Goal: Task Accomplishment & Management: Complete application form

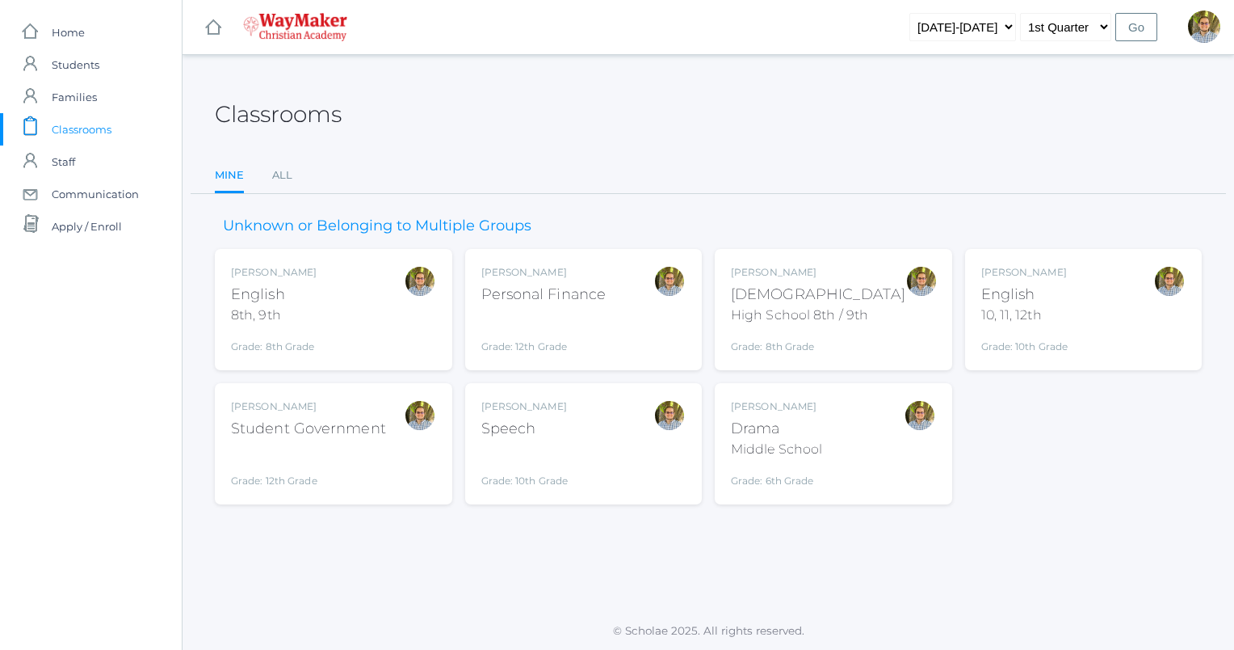
click at [863, 475] on div "Kylen Braileanu Drama Middle School Grade: 6th Grade THEATER" at bounding box center [833, 443] width 205 height 89
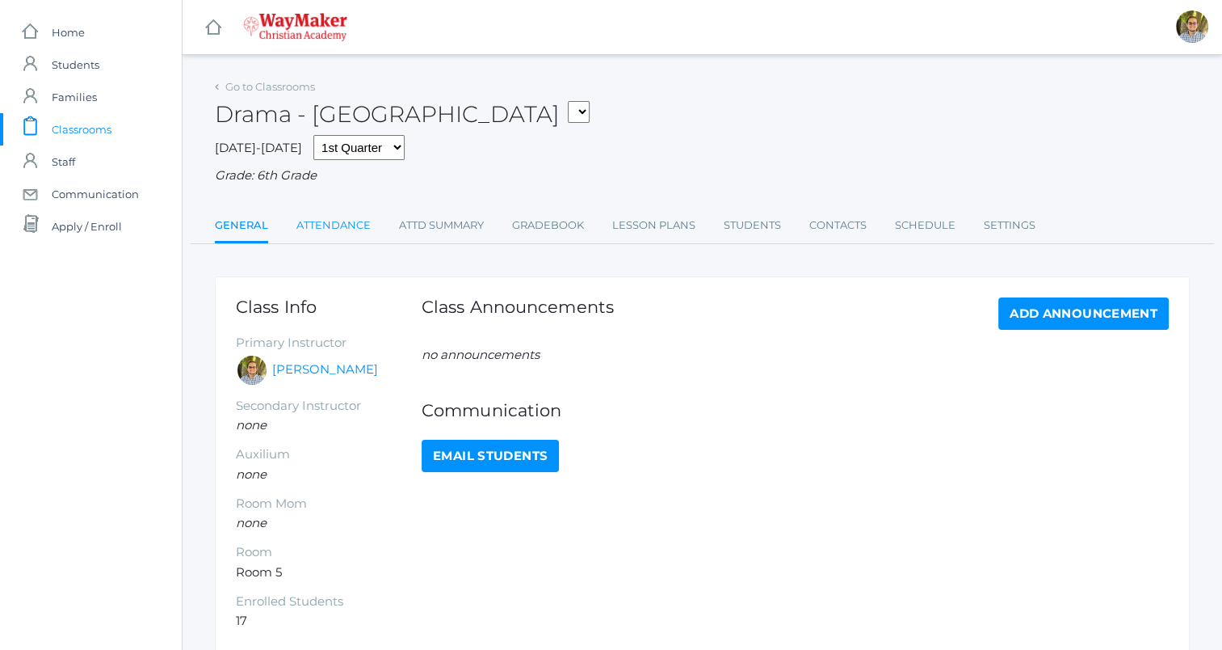
click at [363, 224] on link "Attendance" at bounding box center [334, 225] width 74 height 32
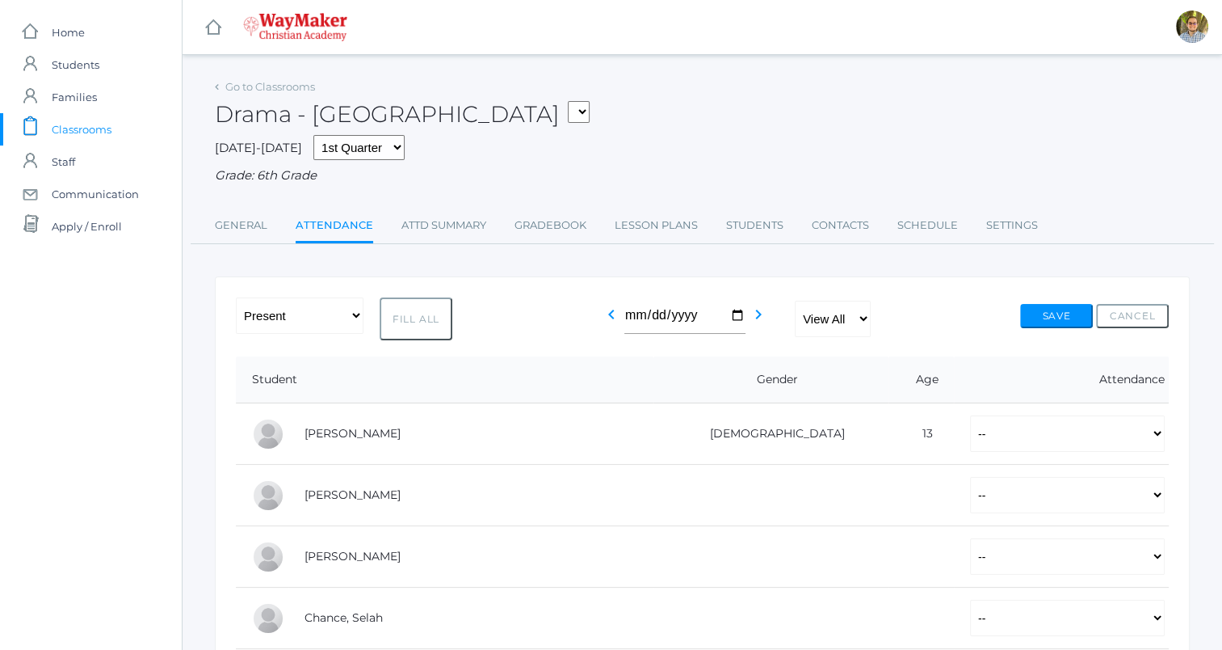
click at [426, 304] on button "Fill All" at bounding box center [416, 318] width 73 height 43
select select "P"
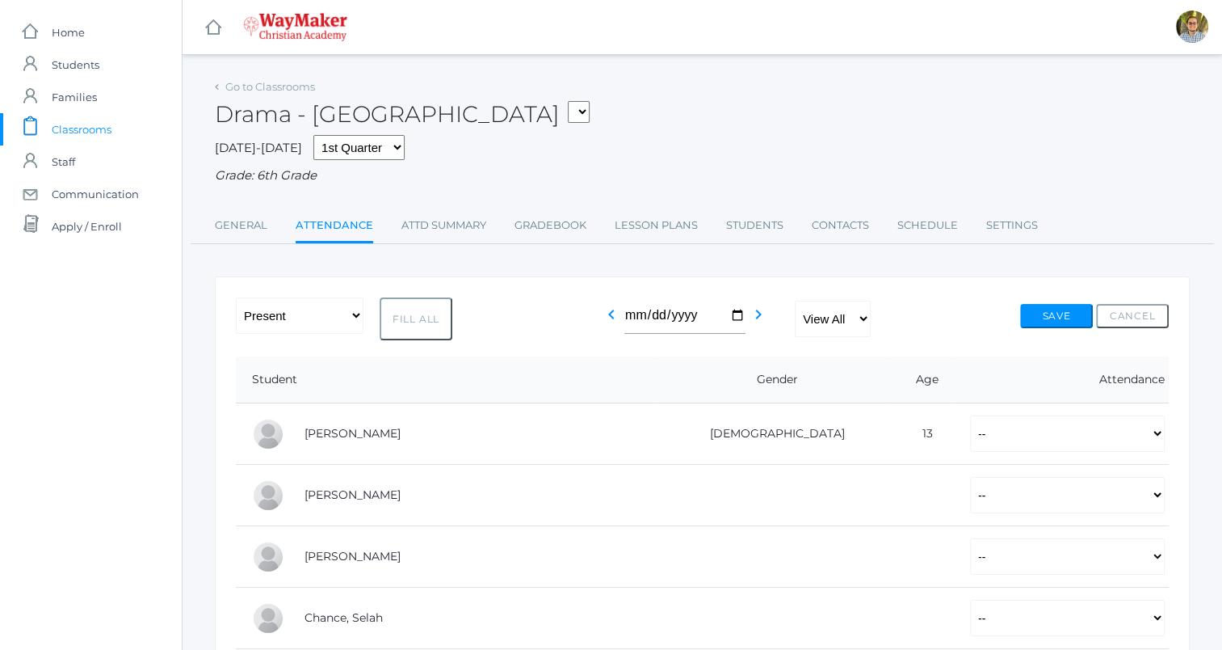
select select "P"
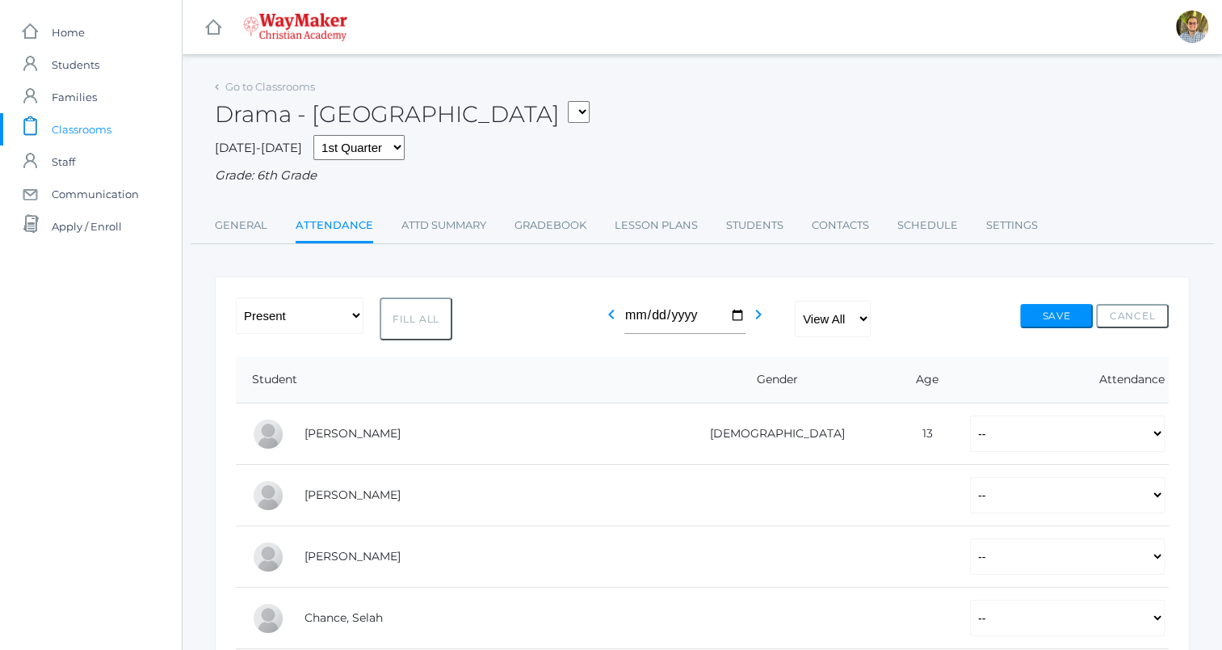
select select "P"
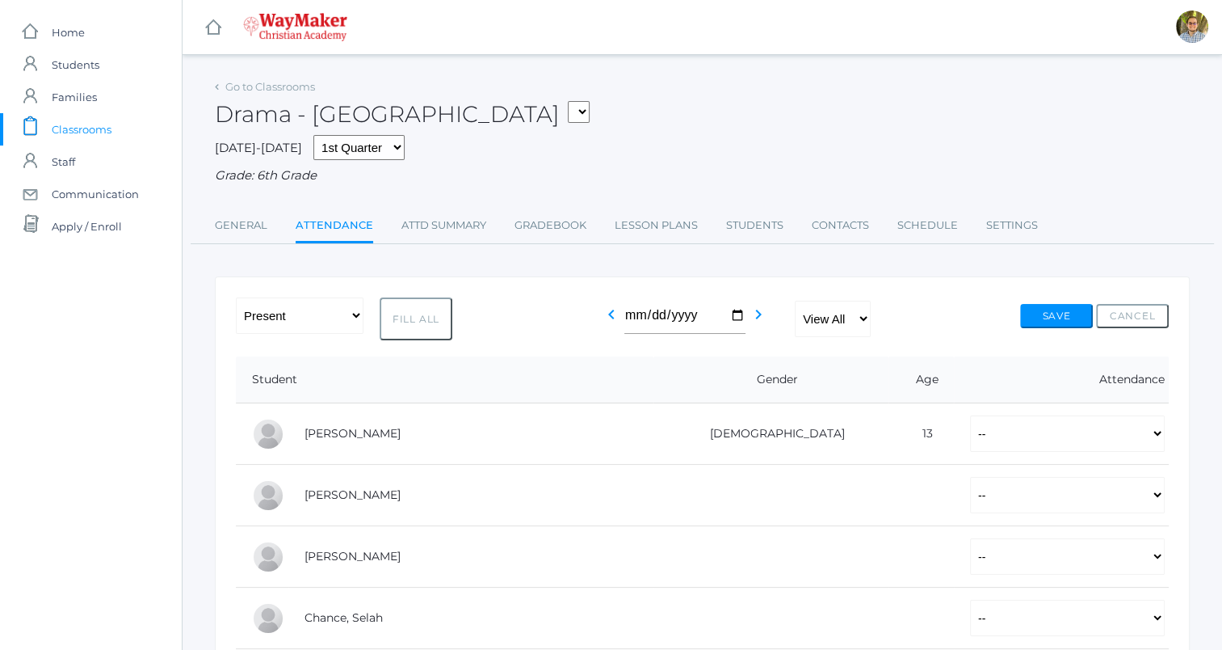
select select "P"
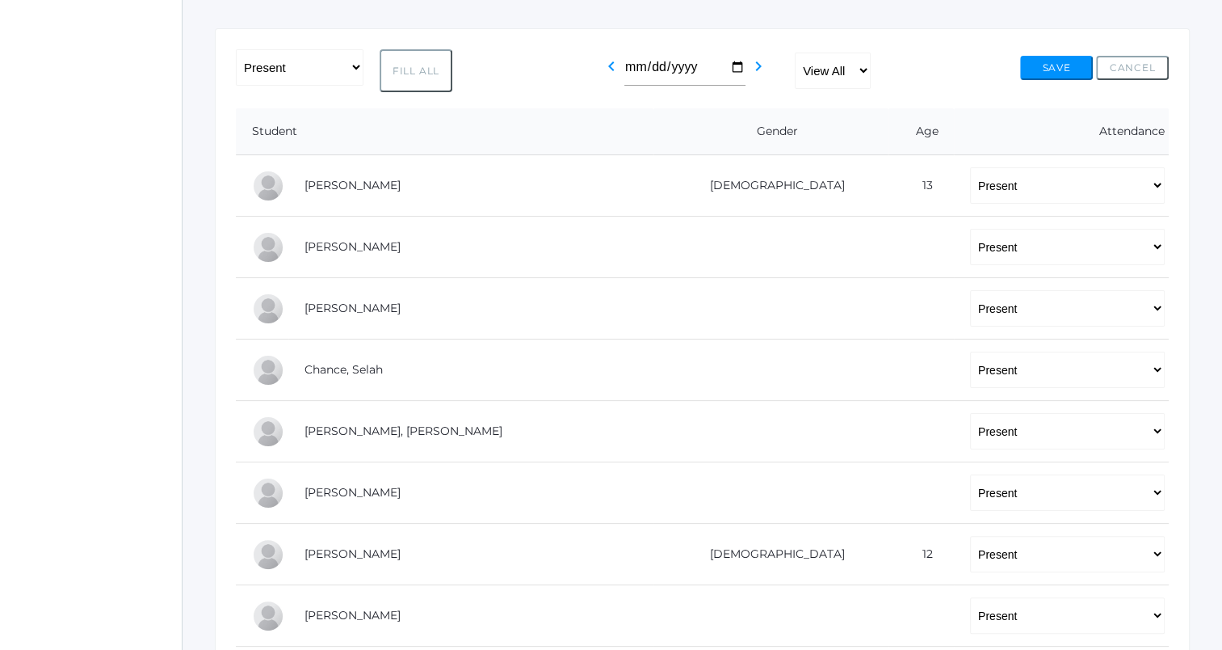
scroll to position [249, 0]
click at [970, 189] on select "-- Present Tardy Excused Tardy Unexcused Absent Excused Absent Unexcused" at bounding box center [1067, 184] width 195 height 36
select select "TE"
click at [970, 166] on select "-- Present Tardy Excused Tardy Unexcused Absent Excused Absent Unexcused" at bounding box center [1067, 184] width 195 height 36
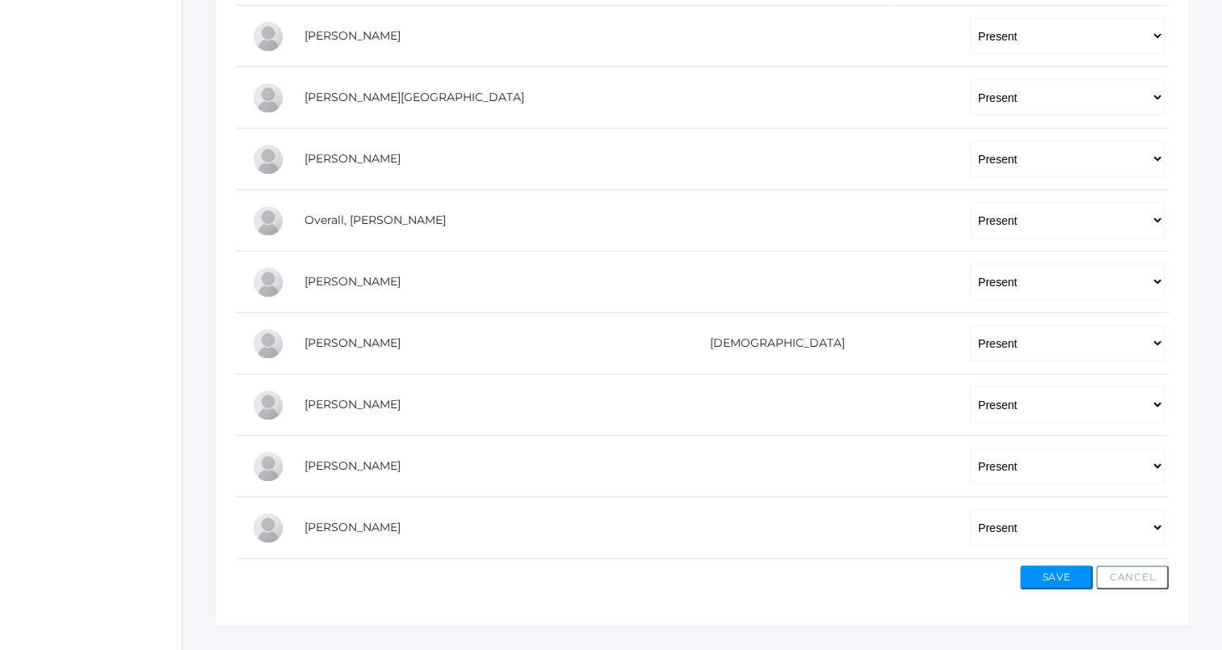
scroll to position [921, 0]
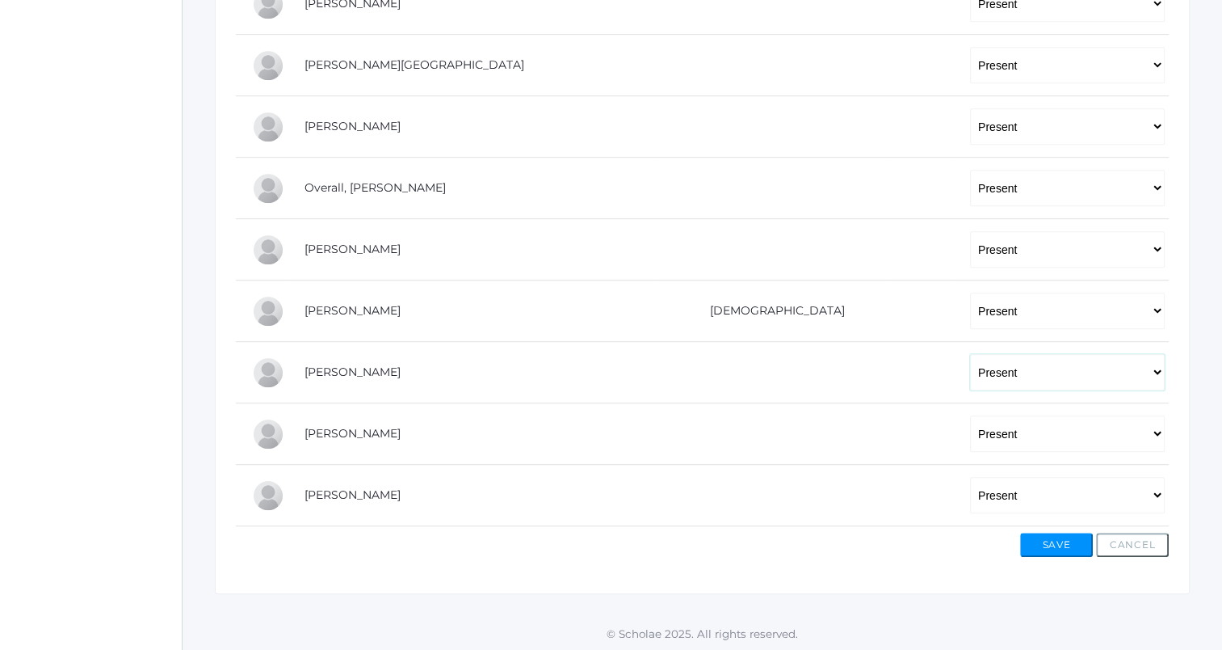
click at [970, 359] on select "-- Present Tardy Excused Tardy Unexcused Absent Excused Absent Unexcused" at bounding box center [1067, 372] width 195 height 36
select select "TE"
click at [970, 354] on select "-- Present Tardy Excused Tardy Unexcused Absent Excused Absent Unexcused" at bounding box center [1067, 372] width 195 height 36
click at [1073, 547] on button "Save" at bounding box center [1056, 544] width 73 height 24
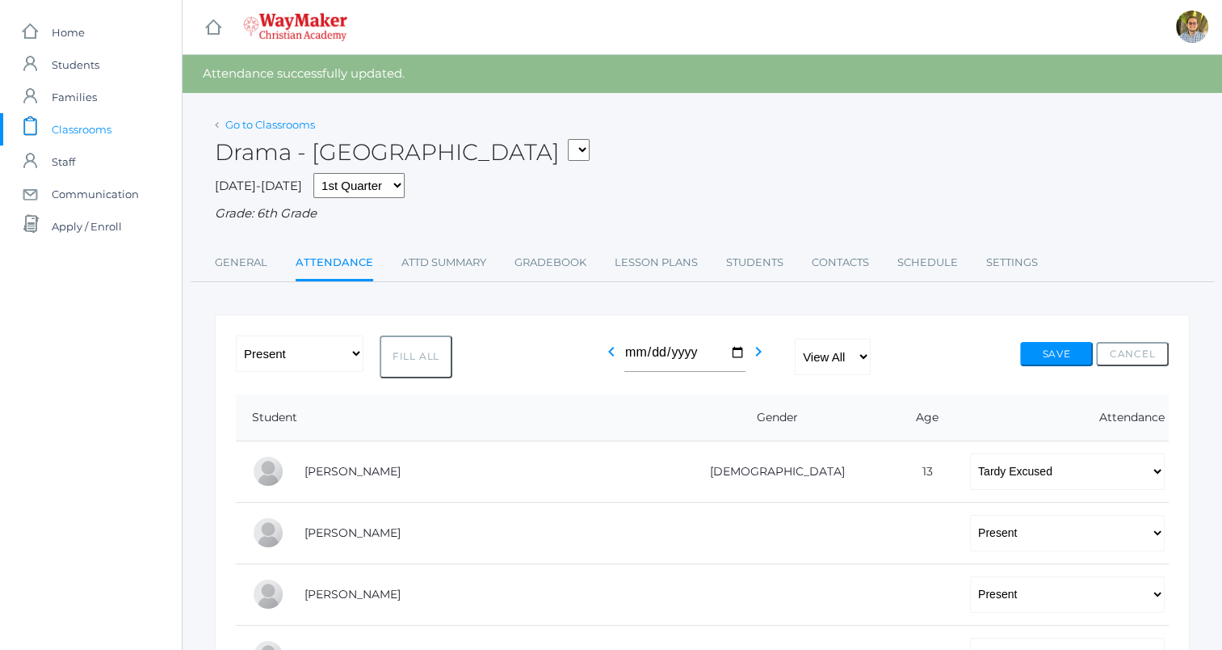
click at [288, 124] on link "Go to Classrooms" at bounding box center [270, 124] width 90 height 13
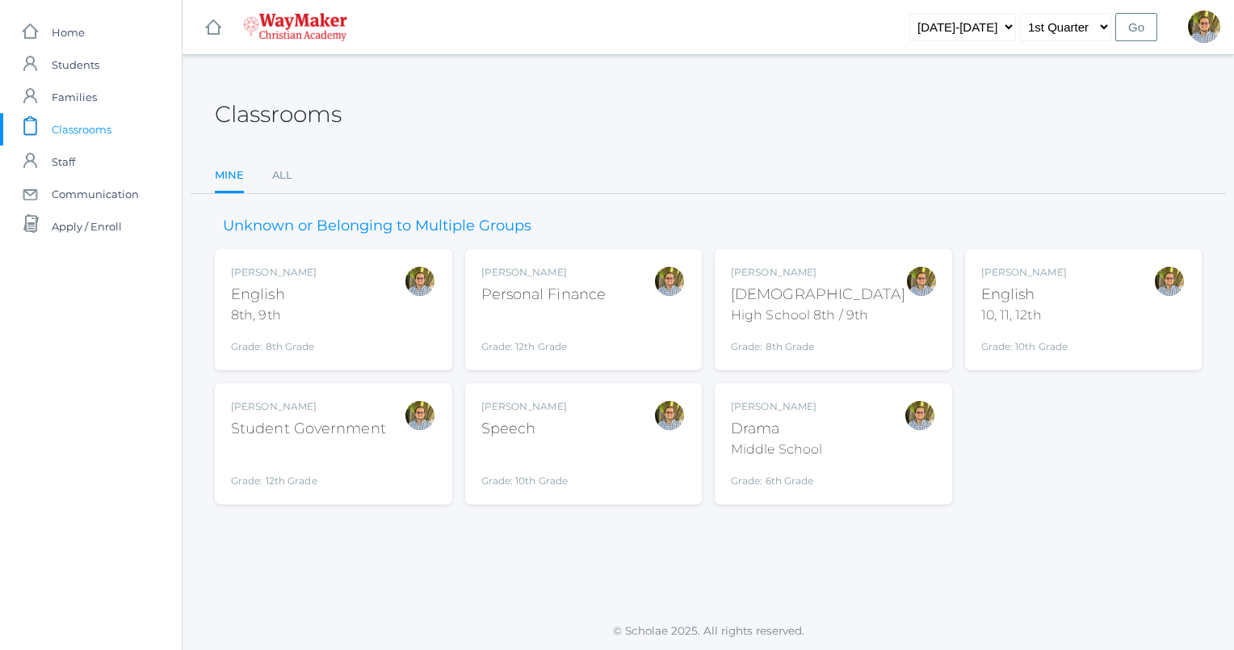
click at [406, 459] on div at bounding box center [420, 443] width 32 height 89
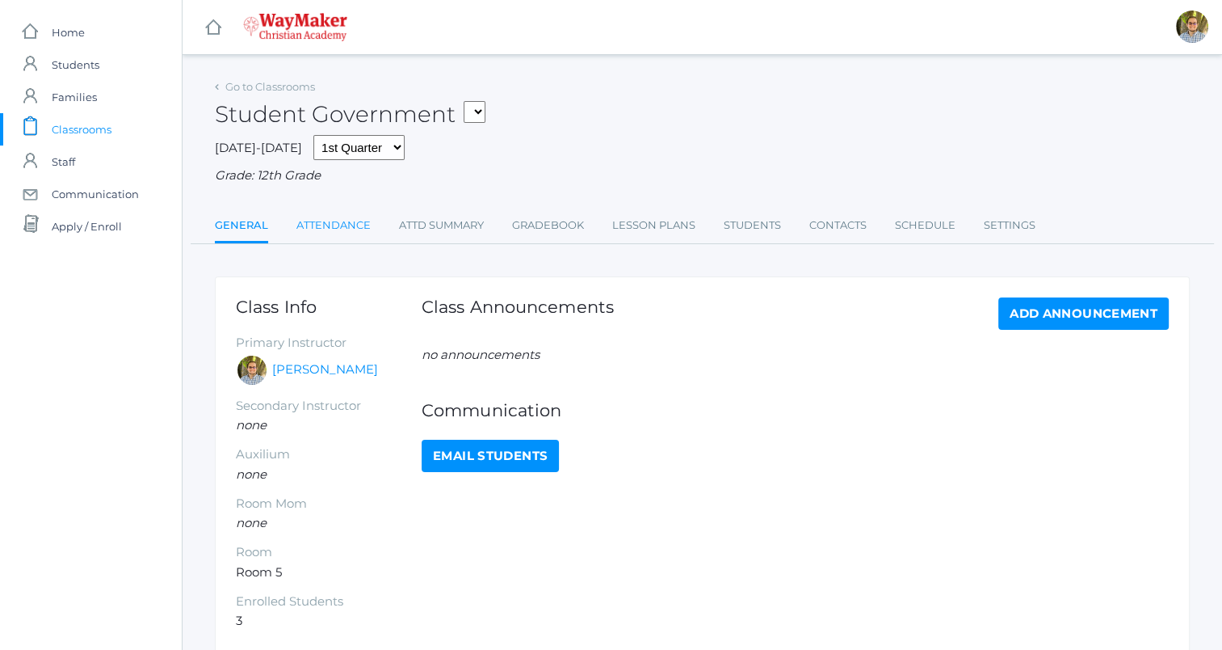
click at [337, 222] on link "Attendance" at bounding box center [334, 225] width 74 height 32
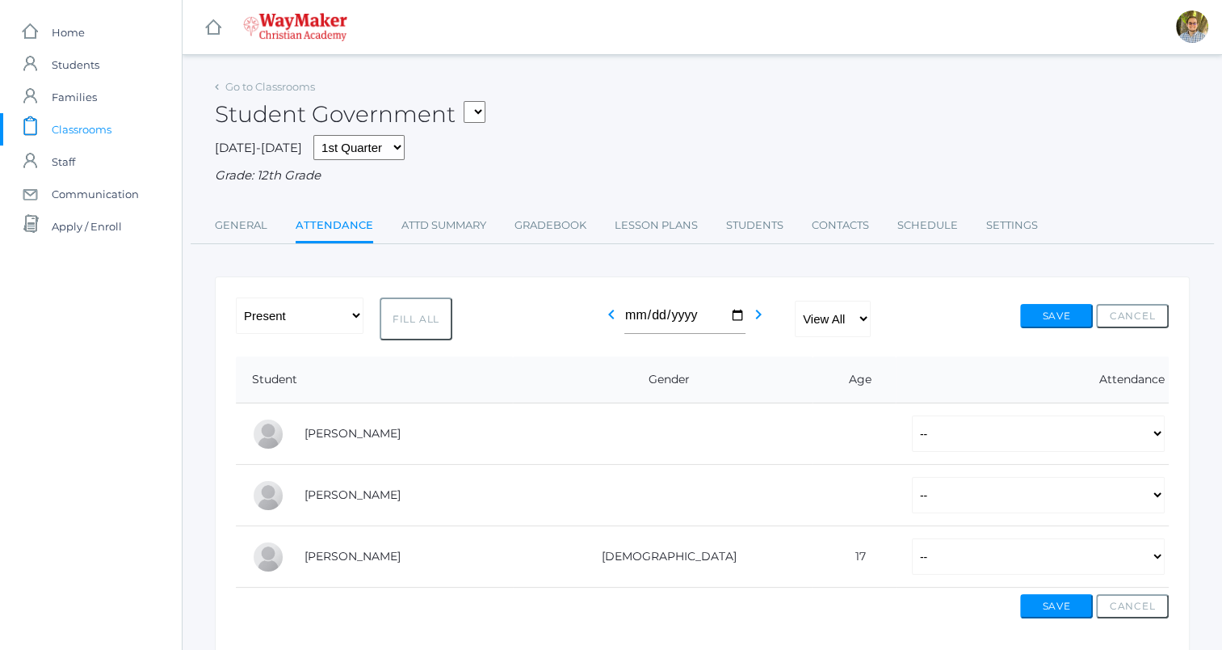
click at [415, 326] on button "Fill All" at bounding box center [416, 318] width 73 height 43
select select "P"
click at [1054, 323] on button "Save" at bounding box center [1056, 316] width 73 height 24
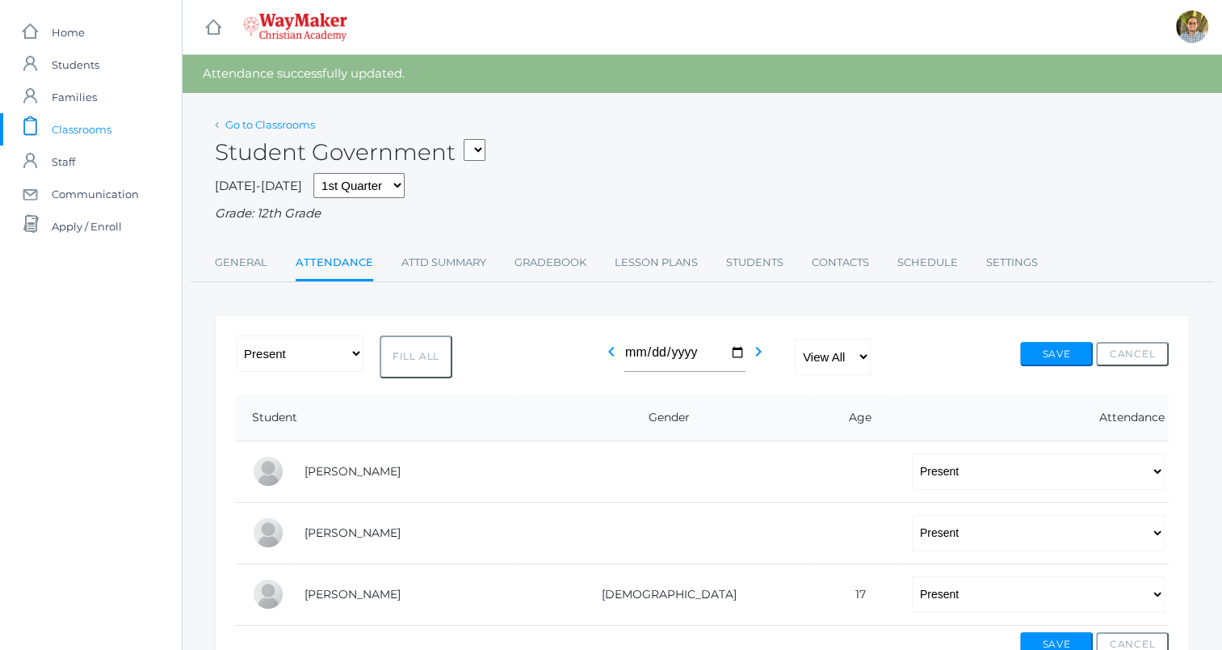
click at [273, 124] on link "Go to Classrooms" at bounding box center [270, 124] width 90 height 13
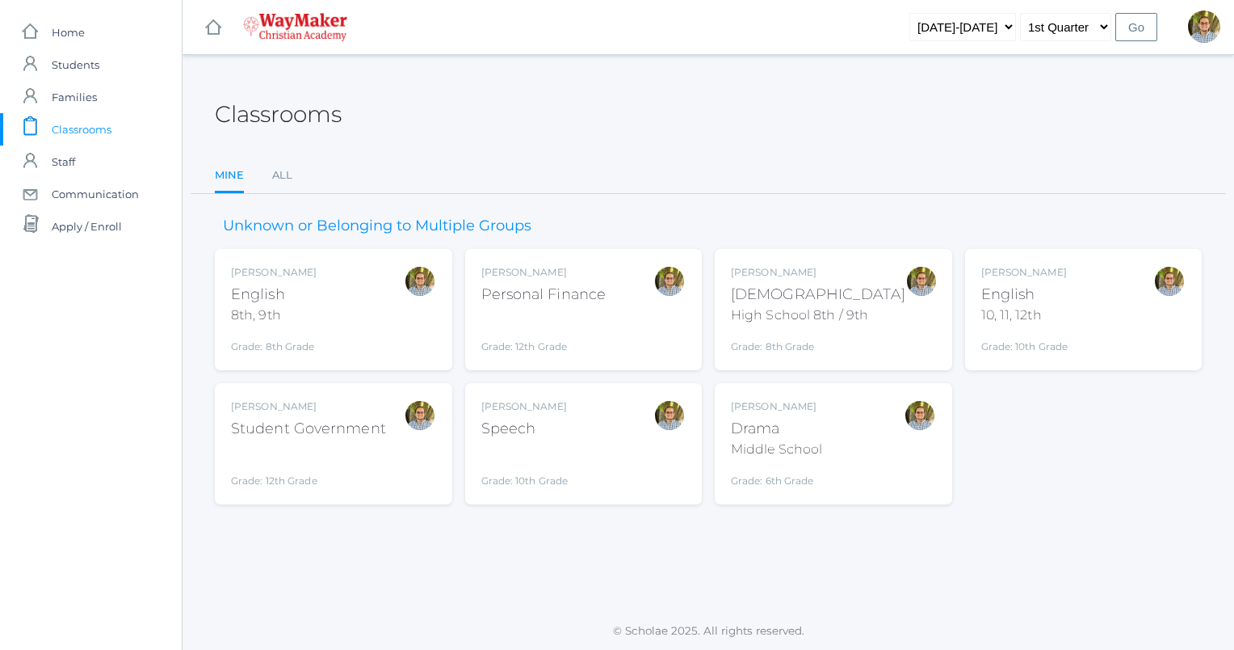
click at [1121, 307] on div "Kylen Braileanu English 10, 11, 12th Grade: 10th Grade HSENGLISH" at bounding box center [1084, 309] width 205 height 89
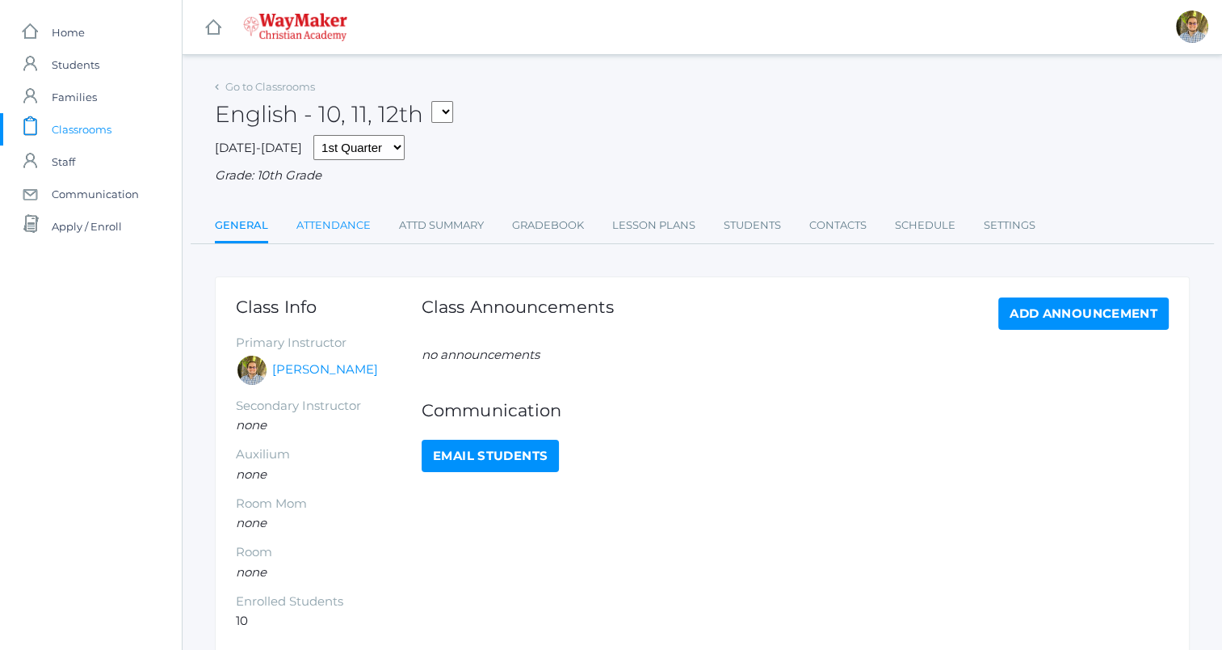
click at [321, 217] on link "Attendance" at bounding box center [334, 225] width 74 height 32
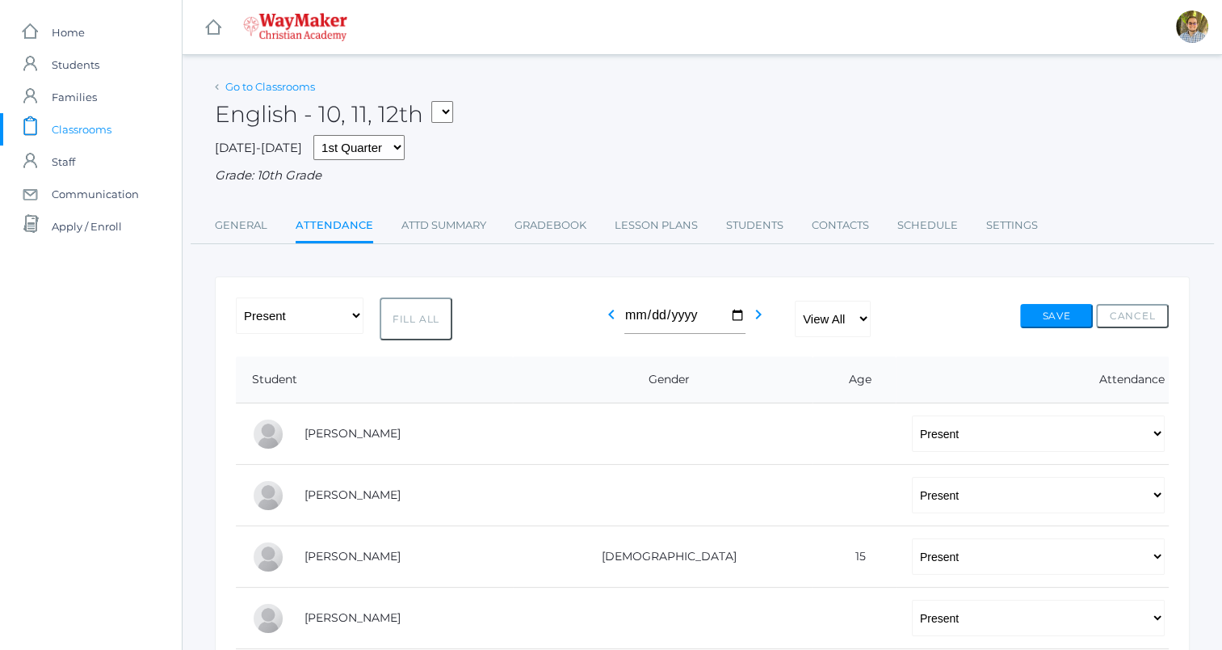
click at [290, 85] on link "Go to Classrooms" at bounding box center [270, 86] width 90 height 13
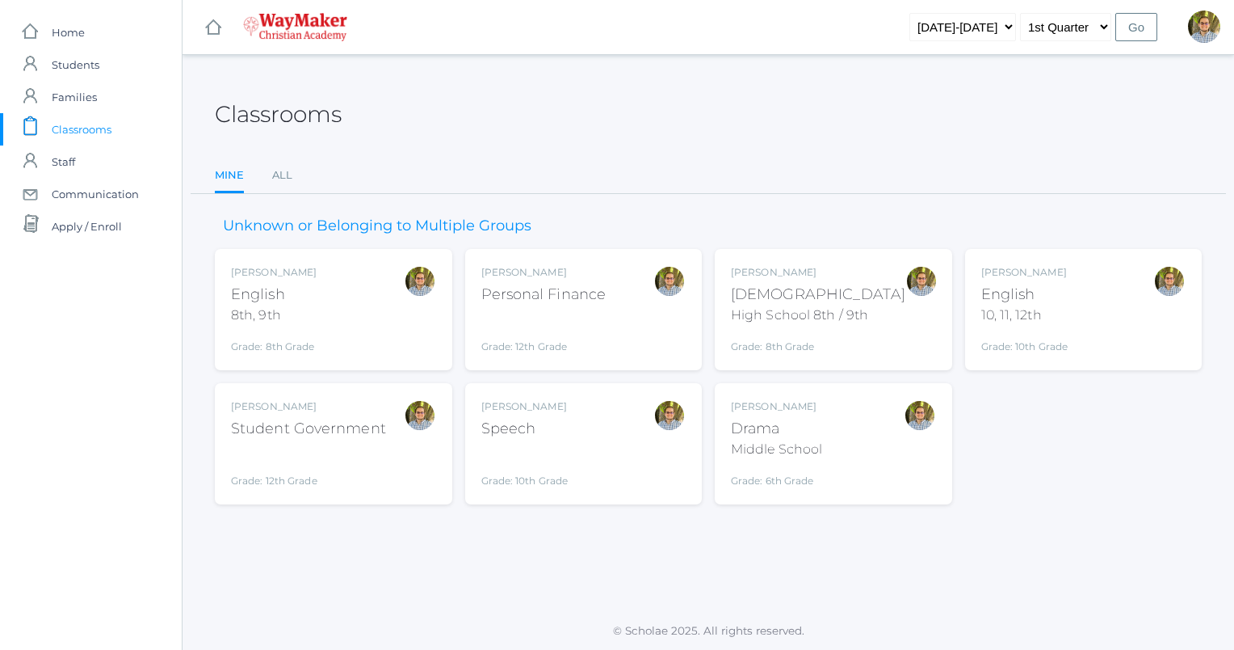
click at [393, 330] on div "[PERSON_NAME] [DEMOGRAPHIC_DATA] 8th, 9th Grade: 8th Grade 08ENGLISH" at bounding box center [333, 309] width 205 height 89
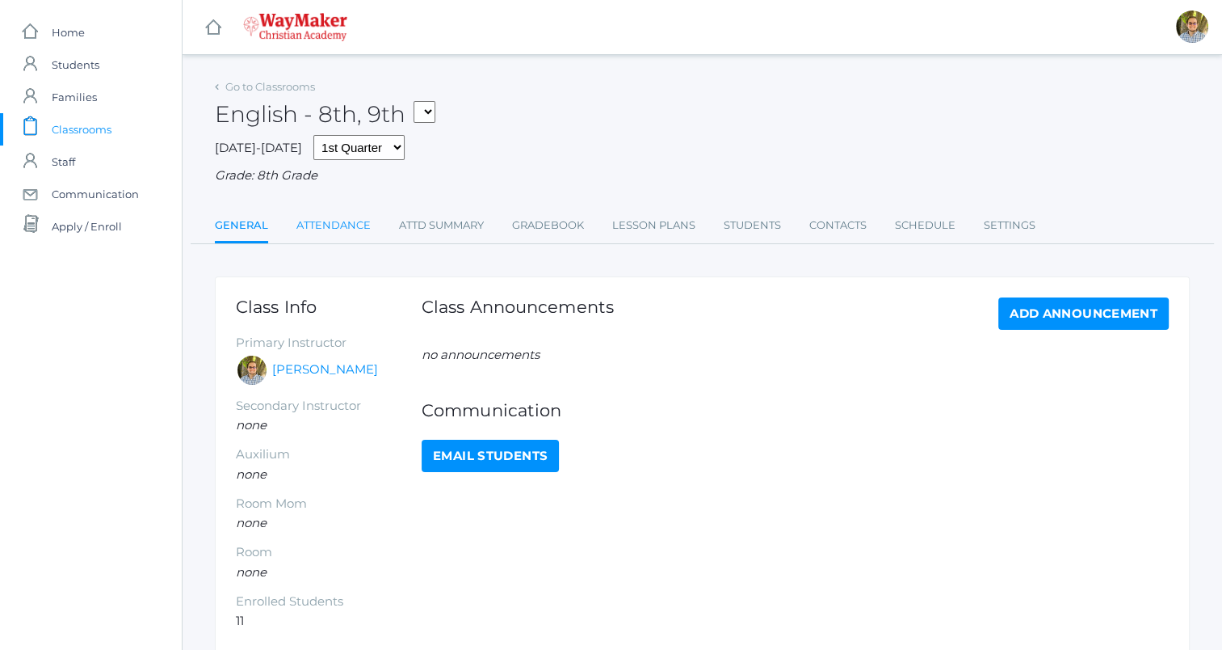
click at [310, 235] on link "Attendance" at bounding box center [334, 225] width 74 height 32
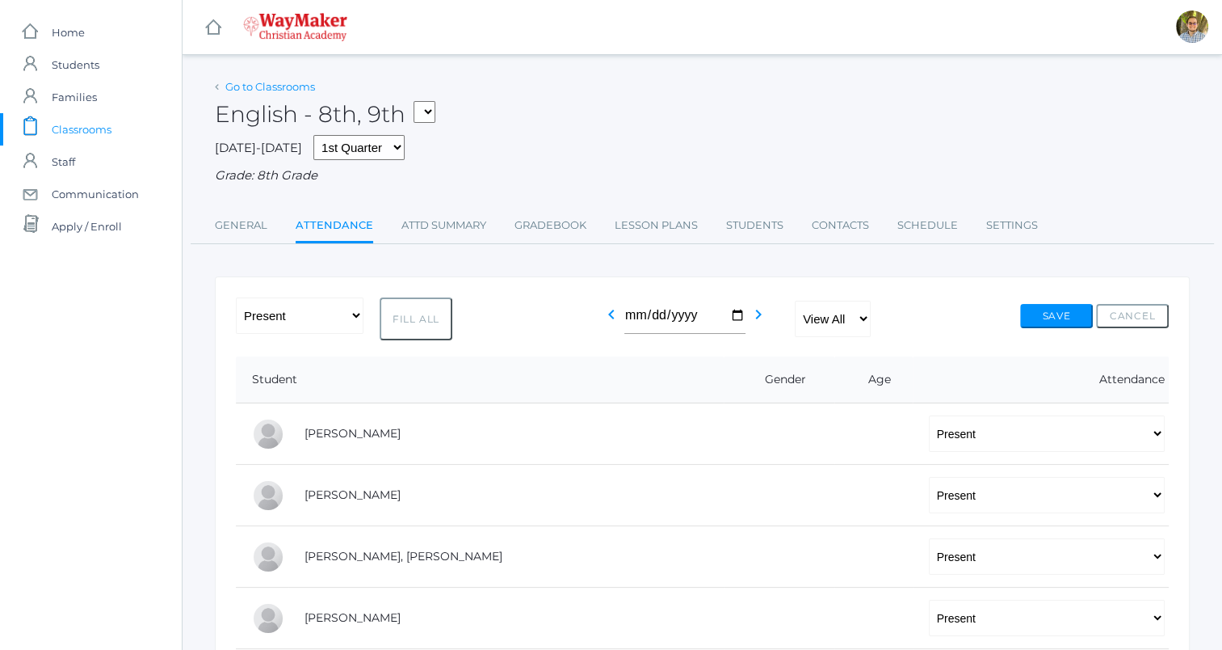
click at [281, 82] on link "Go to Classrooms" at bounding box center [270, 86] width 90 height 13
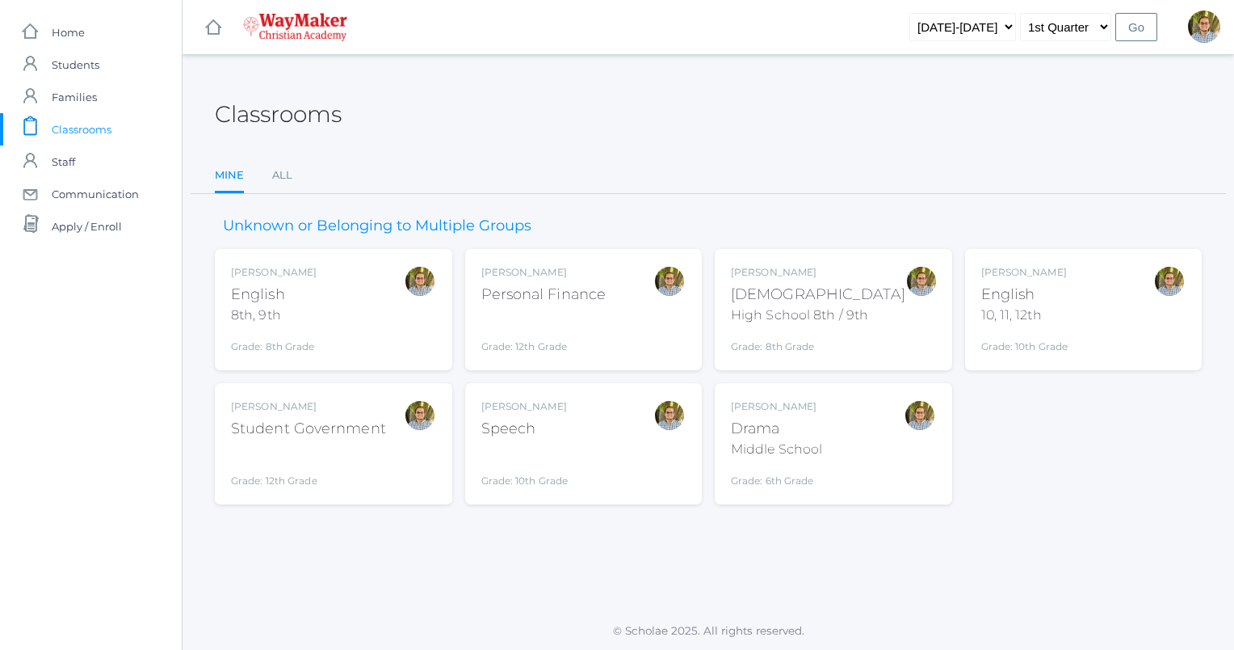
click at [866, 277] on div "[PERSON_NAME]" at bounding box center [818, 272] width 175 height 15
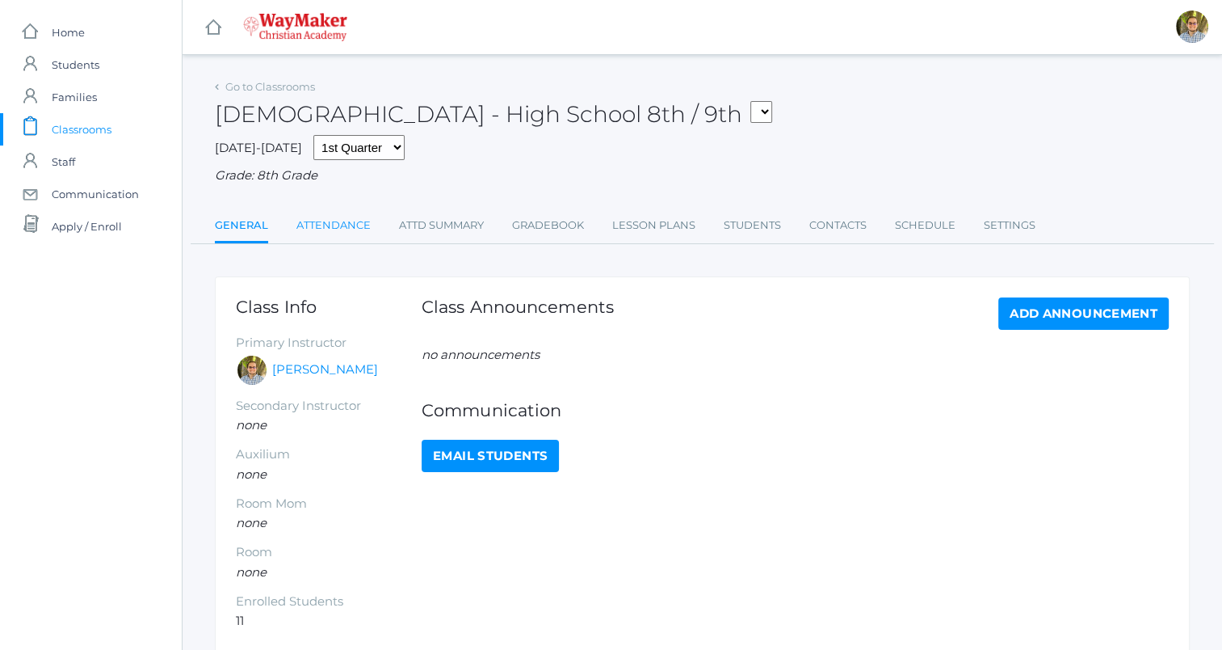
click at [343, 218] on link "Attendance" at bounding box center [334, 225] width 74 height 32
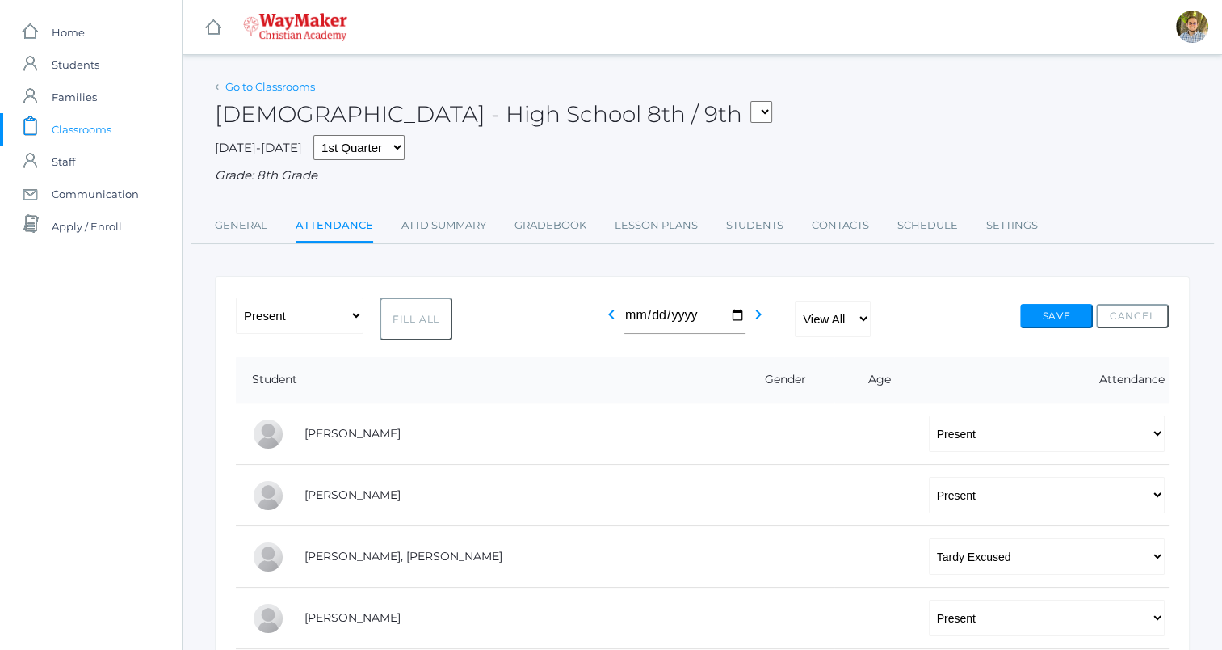
click at [300, 81] on link "Go to Classrooms" at bounding box center [270, 86] width 90 height 13
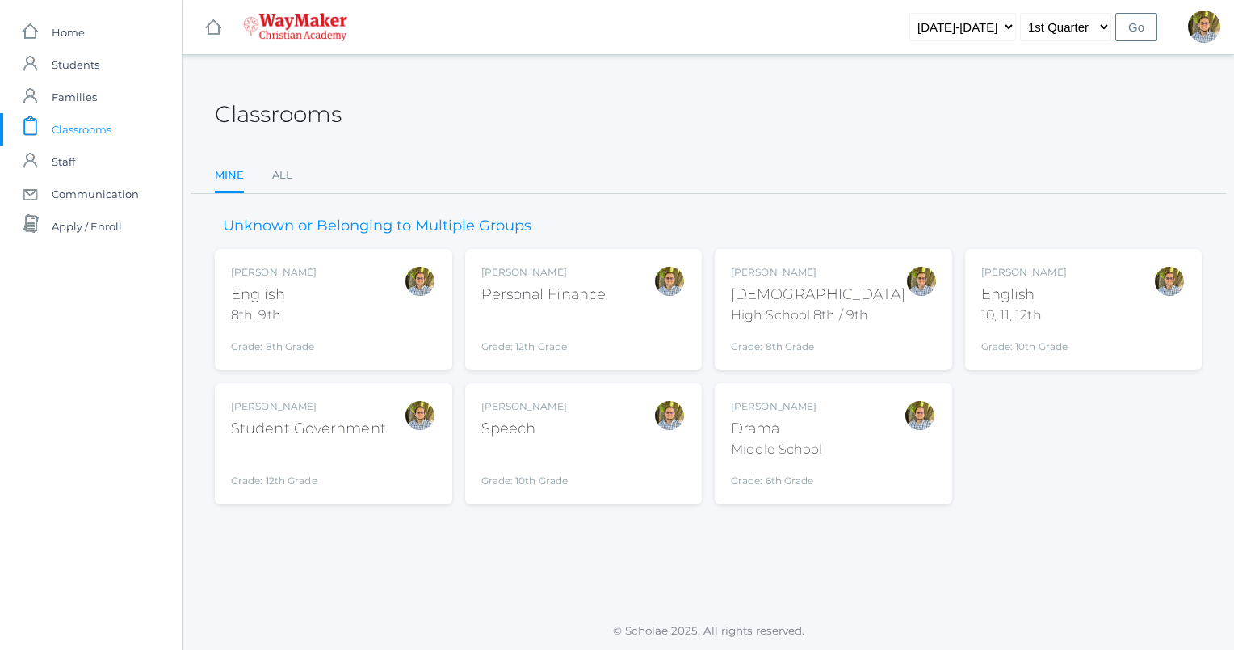
click at [841, 275] on div "[PERSON_NAME]" at bounding box center [818, 272] width 175 height 15
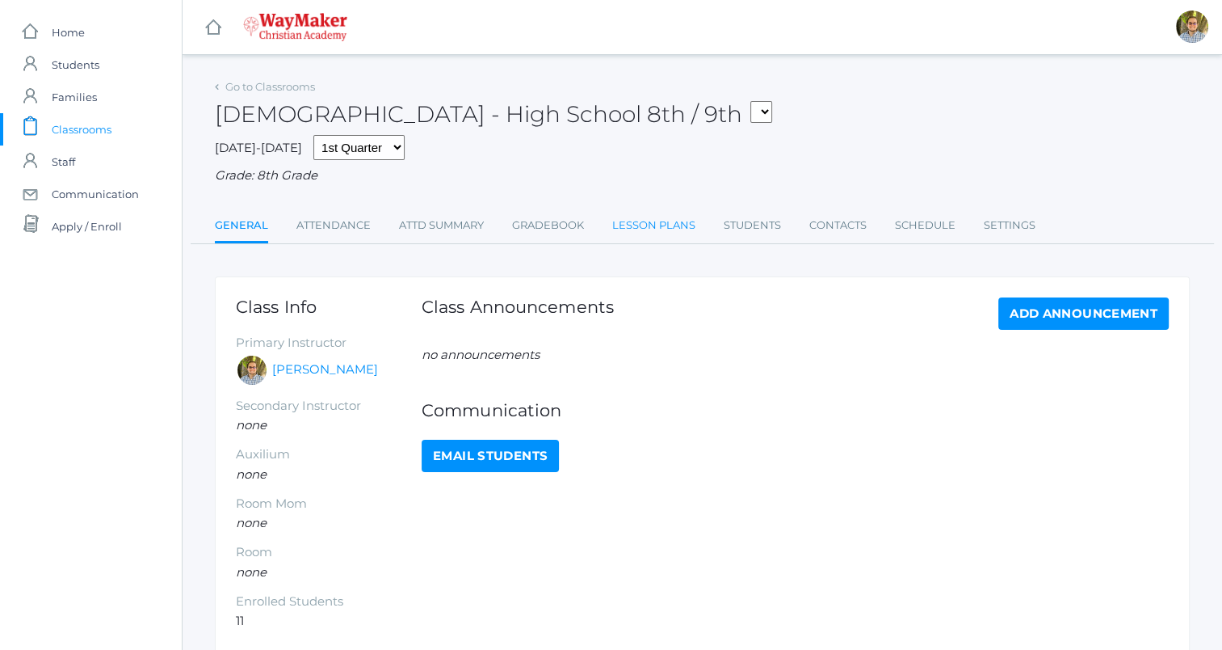
click at [617, 217] on link "Lesson Plans" at bounding box center [653, 225] width 83 height 32
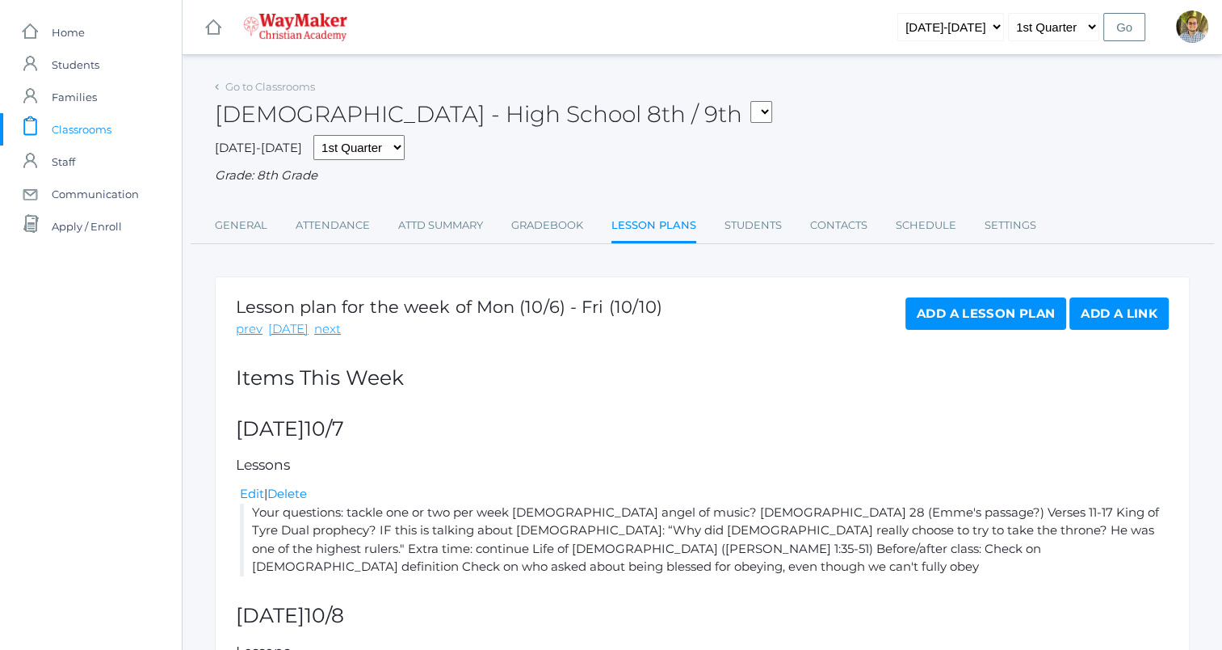
click at [90, 132] on span "Classrooms" at bounding box center [82, 129] width 60 height 32
